Goal: Complete application form: Complete application form

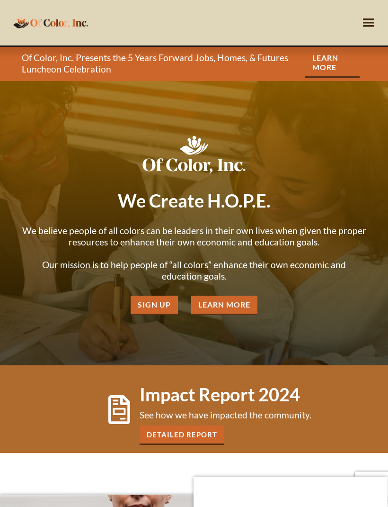
scroll to position [1, 0]
click at [155, 313] on link "Sign Up" at bounding box center [154, 304] width 47 height 19
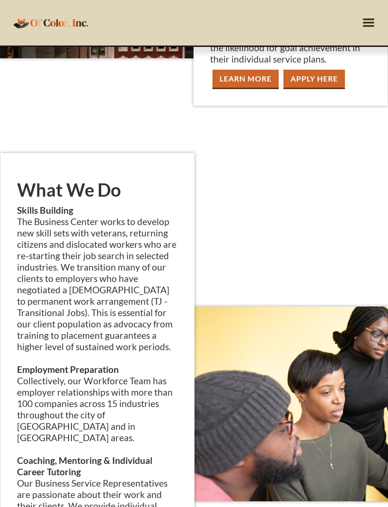
scroll to position [1215, 0]
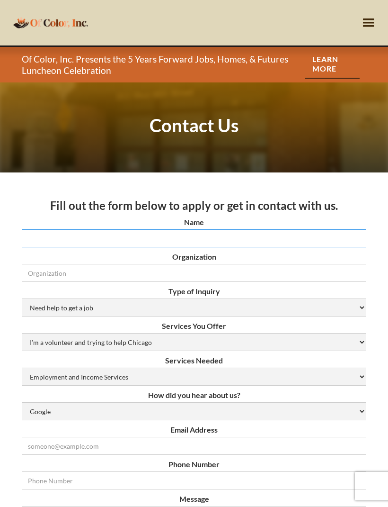
click at [331, 237] on input "Name" at bounding box center [194, 238] width 345 height 18
type input "[PERSON_NAME]"
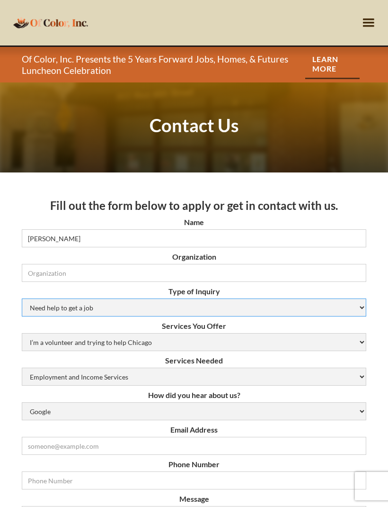
click at [53, 307] on select "Need help to get a job [DEMOGRAPHIC_DATA] or Donation Partnership Other" at bounding box center [194, 307] width 345 height 18
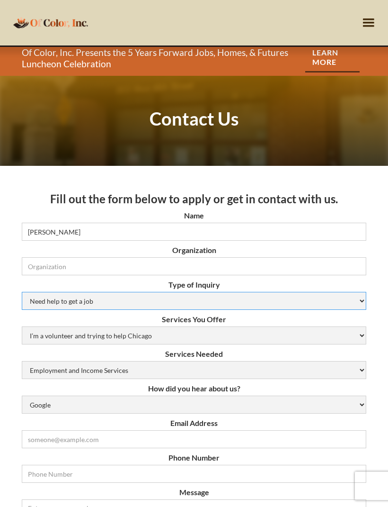
scroll to position [7, 0]
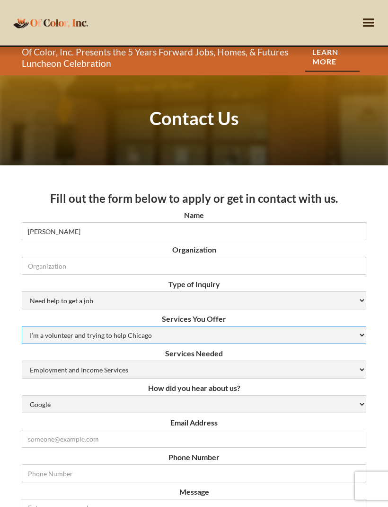
click at [54, 331] on select "I’m a volunteer and trying to help Chicago Resume Help Mock Interviewing Mentor…" at bounding box center [194, 335] width 345 height 18
click at [39, 330] on select "I’m a volunteer and trying to help Chicago Resume Help Mock Interviewing Mentor…" at bounding box center [194, 335] width 345 height 18
select select "N/A (Not Applicable)"
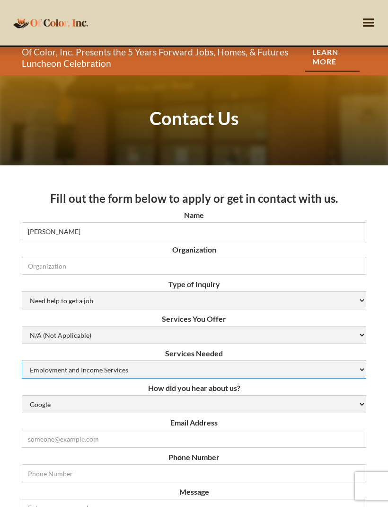
click at [329, 366] on select "Employment and Income Services Flexible Housing Pool Services HUD Housing Servi…" at bounding box center [194, 369] width 345 height 18
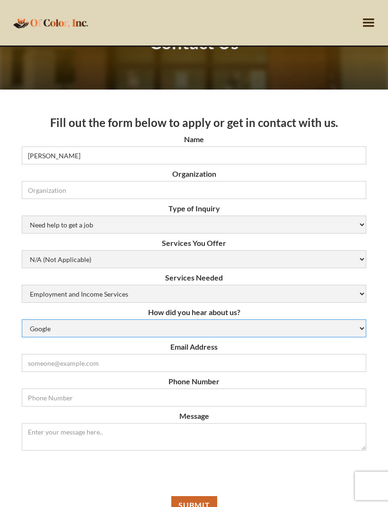
click at [48, 327] on select "Google Social Media Word of Mouth Other" at bounding box center [194, 329] width 345 height 18
select select "other"
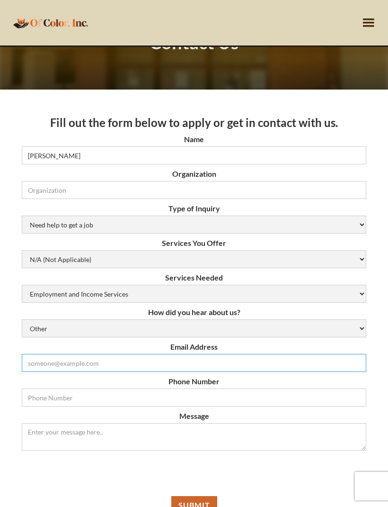
click at [40, 364] on input "Email Form" at bounding box center [194, 363] width 345 height 18
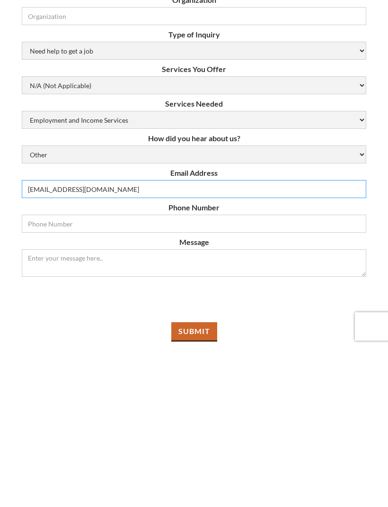
type input "[EMAIL_ADDRESS][DOMAIN_NAME]"
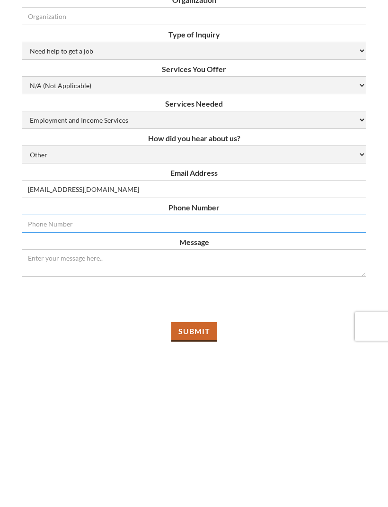
click at [36, 374] on input "Email Form" at bounding box center [194, 383] width 345 height 18
type input "8155586192"
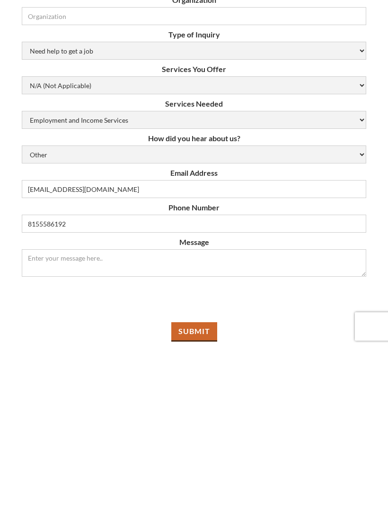
scroll to position [257, 0]
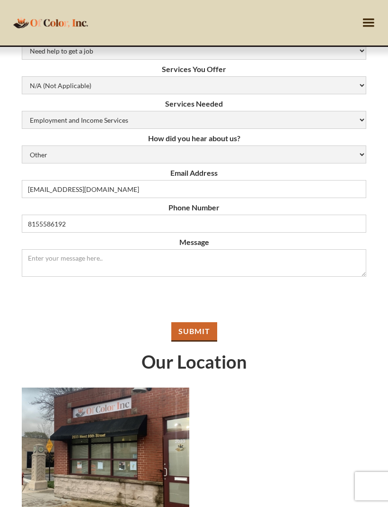
click at [204, 347] on div "Fill out the form below to apply or get in contact with us. Name [PERSON_NAME] …" at bounding box center [194, 267] width 345 height 670
click at [208, 338] on input "Submit" at bounding box center [194, 331] width 46 height 19
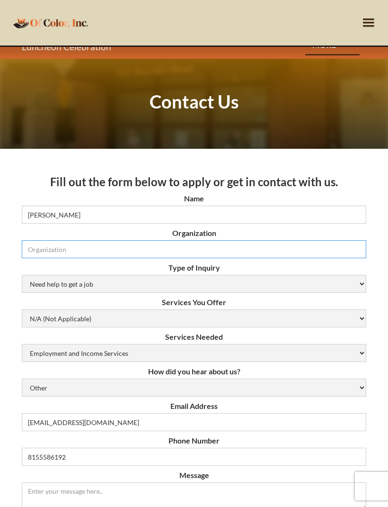
scroll to position [0, 0]
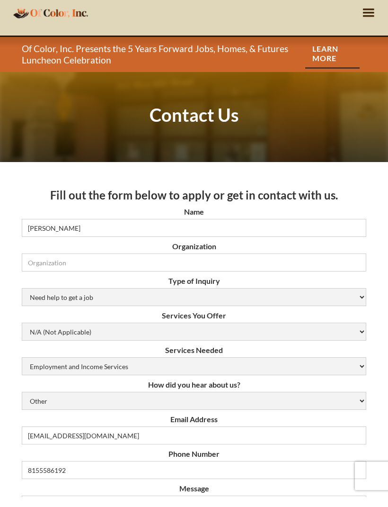
click at [298, 0] on div "About Programs For Homeless Veterans For [US_STATE] Youth Rapid ReHousing Progr…" at bounding box center [194, 22] width 388 height 45
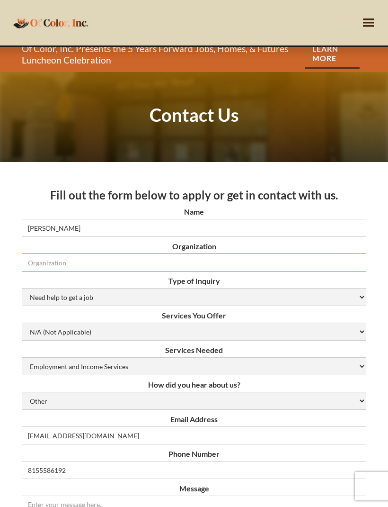
click at [331, 262] on input "Organization" at bounding box center [194, 262] width 345 height 18
type input "M"
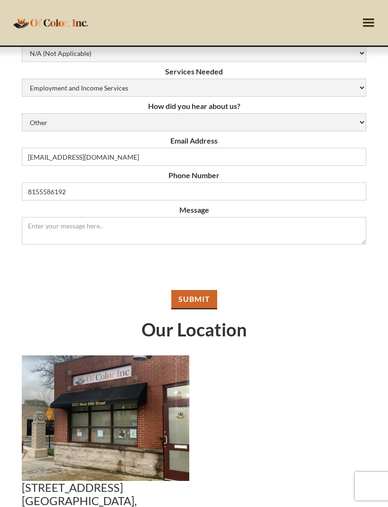
scroll to position [324, 0]
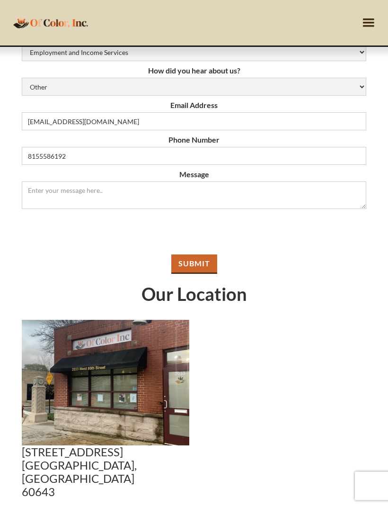
type input "N/A"
click at [172, 268] on input "Submit" at bounding box center [194, 264] width 46 height 19
type input "Please wait..."
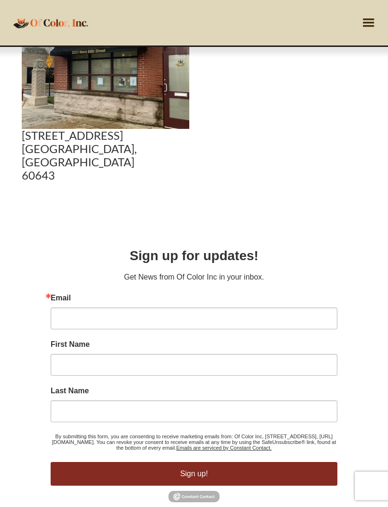
scroll to position [290, 0]
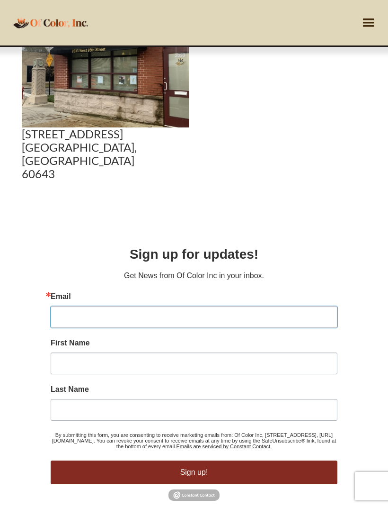
click at [85, 314] on input "Email" at bounding box center [194, 317] width 287 height 22
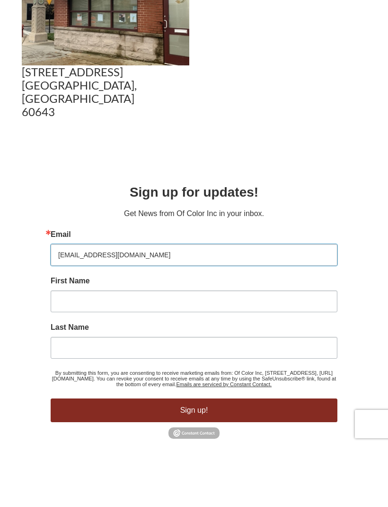
type input "[EMAIL_ADDRESS][DOMAIN_NAME]"
click at [79, 352] on input "First Name" at bounding box center [194, 363] width 287 height 22
type input "Destiny"
click at [98, 399] on input "Last Name" at bounding box center [194, 410] width 287 height 22
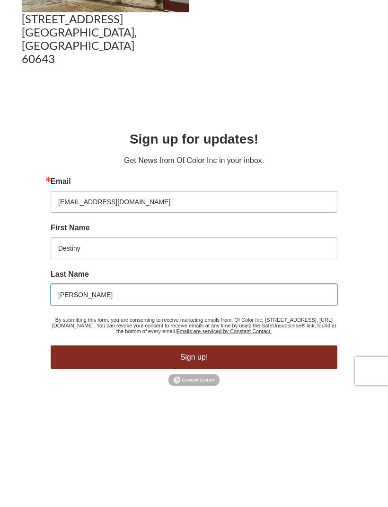
type input "[PERSON_NAME]"
click at [101, 460] on button "Sign up!" at bounding box center [194, 472] width 287 height 24
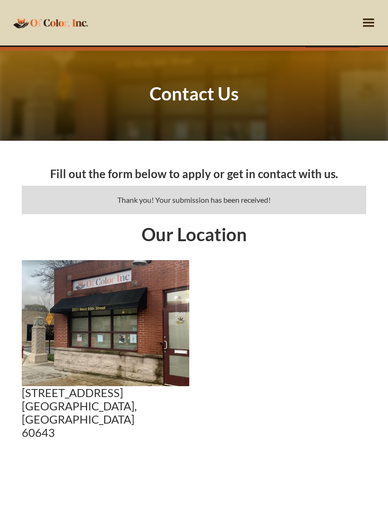
scroll to position [0, 0]
